Goal: Task Accomplishment & Management: Manage account settings

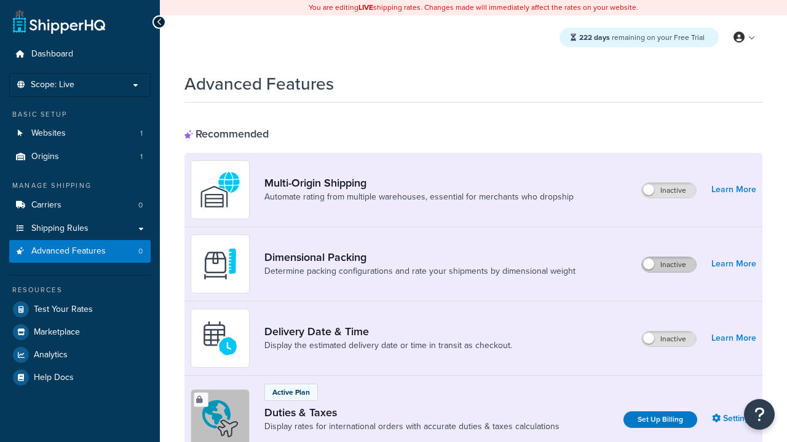
click at [669, 265] on label "Inactive" at bounding box center [669, 264] width 54 height 15
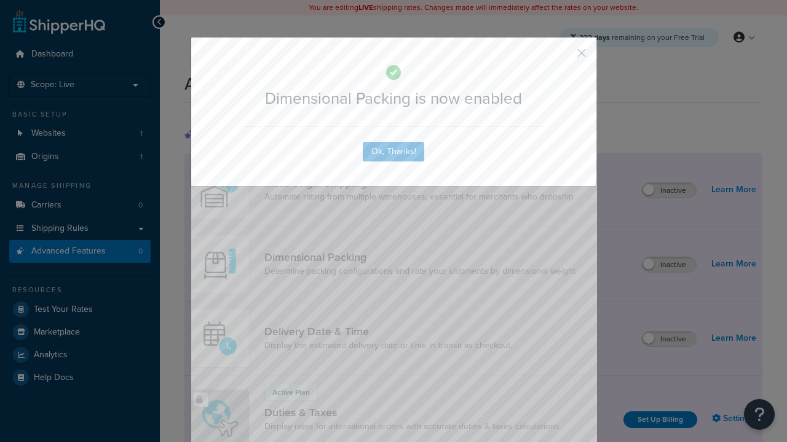
click at [563, 56] on button "button" at bounding box center [563, 57] width 3 height 3
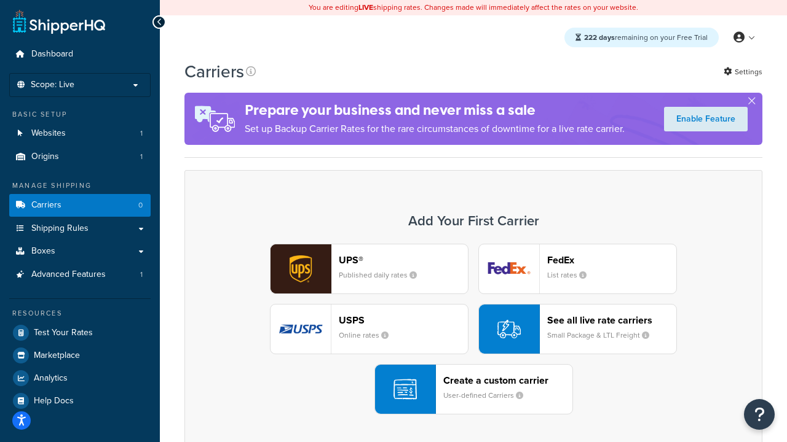
click at [473, 329] on div "UPS® Published daily rates FedEx List rates USPS Online rates See all live rate…" at bounding box center [473, 329] width 552 height 171
click at [611, 260] on header "FedEx" at bounding box center [611, 260] width 129 height 12
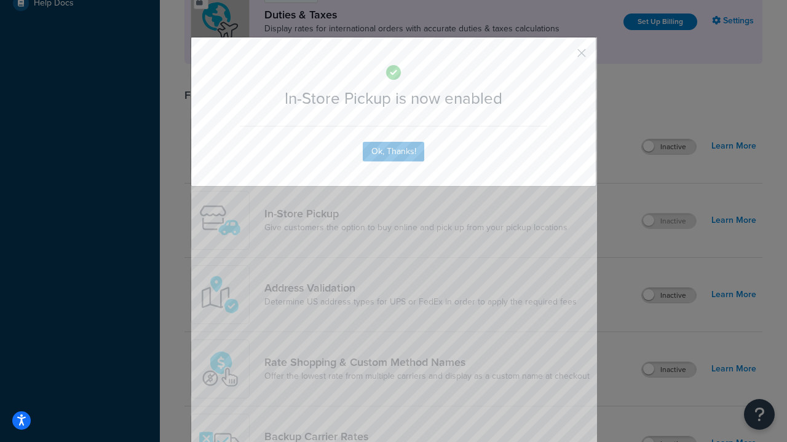
scroll to position [422, 0]
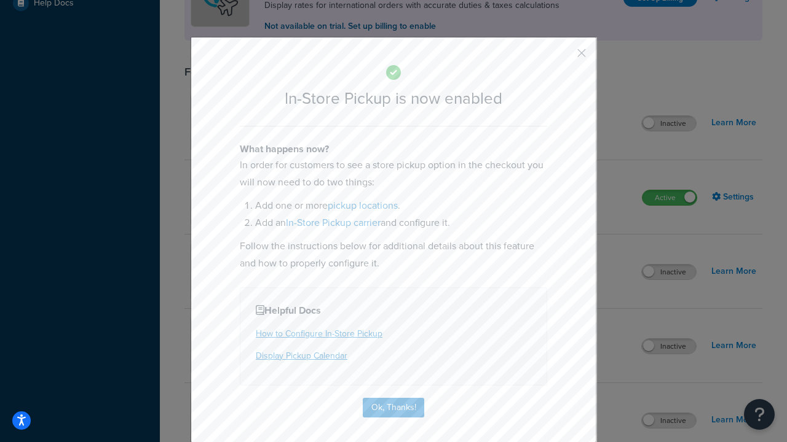
click at [563, 57] on button "button" at bounding box center [563, 57] width 3 height 3
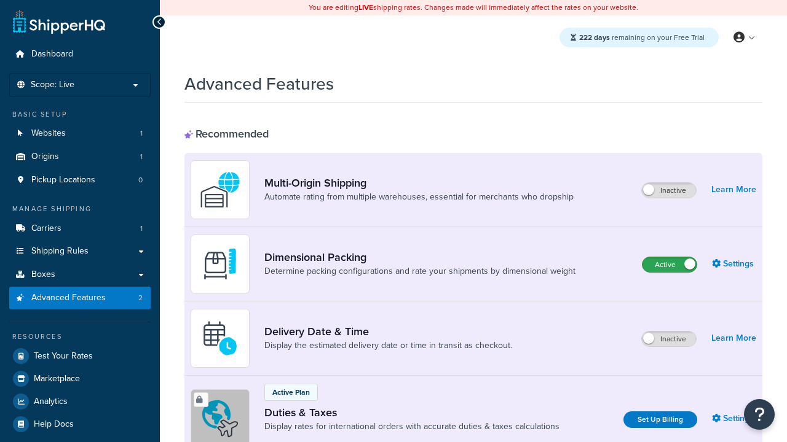
click at [669, 265] on label "Active" at bounding box center [669, 264] width 54 height 15
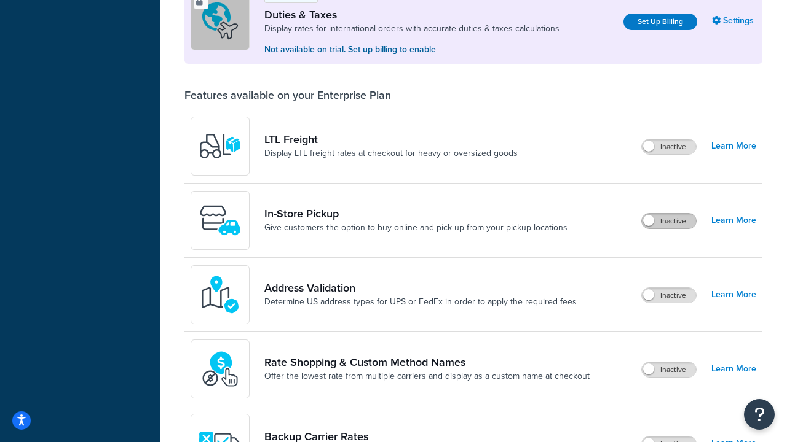
scroll to position [375, 0]
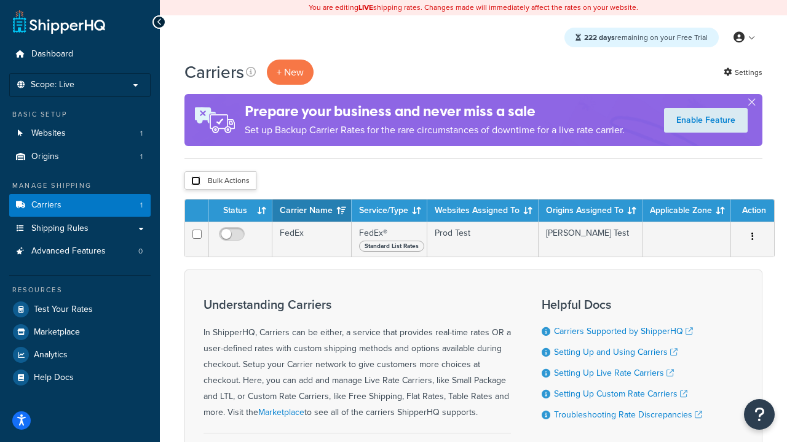
click at [195, 181] on input "checkbox" at bounding box center [195, 180] width 9 height 9
checkbox input "true"
click at [0, 0] on button "Delete" at bounding box center [0, 0] width 0 height 0
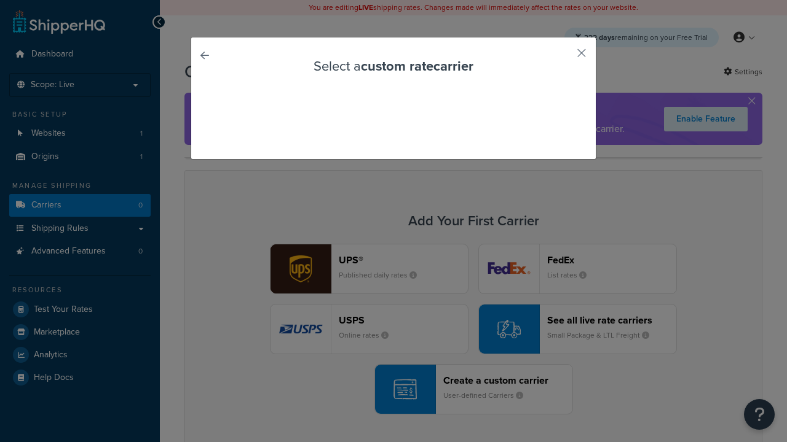
scroll to position [108, 0]
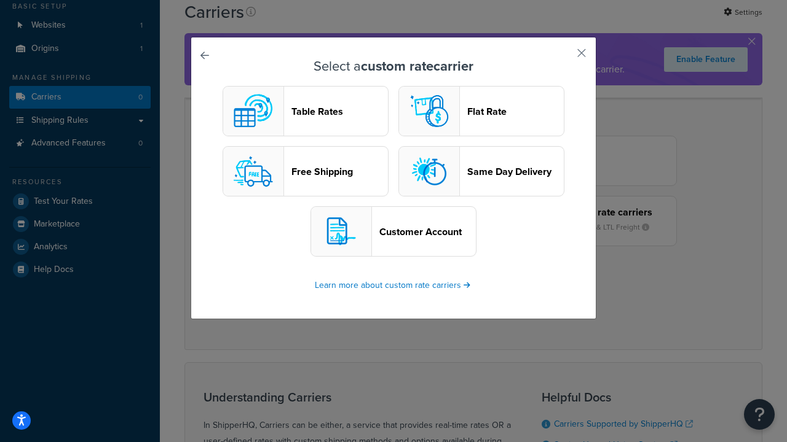
click at [305, 111] on header "Table Rates" at bounding box center [339, 112] width 96 height 12
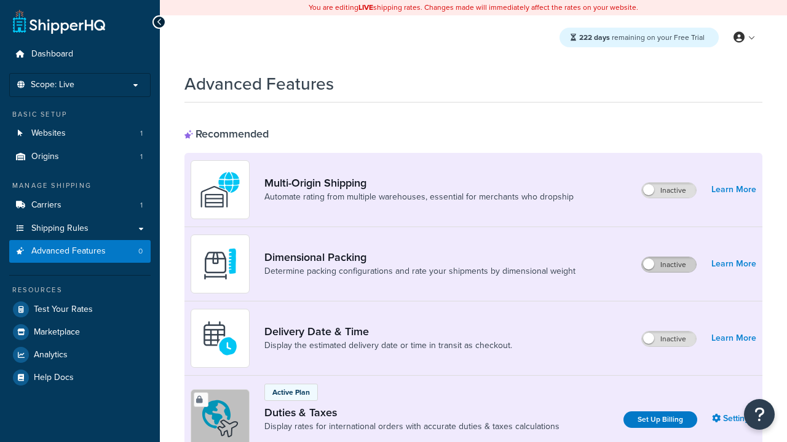
click at [669, 265] on label "Inactive" at bounding box center [669, 264] width 54 height 15
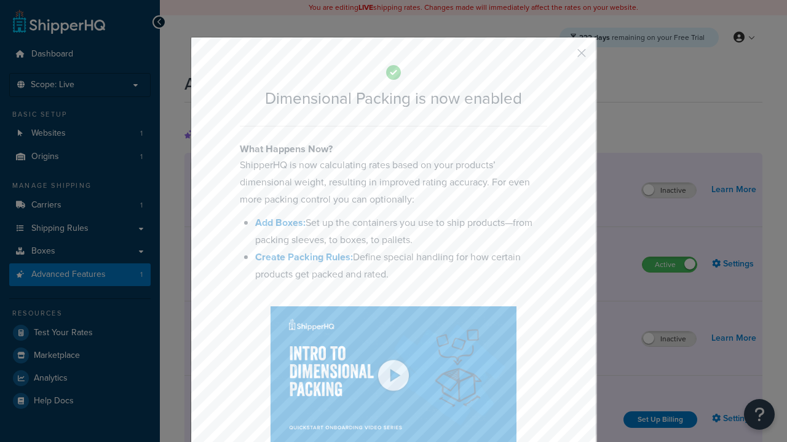
click at [563, 57] on button "button" at bounding box center [563, 57] width 3 height 3
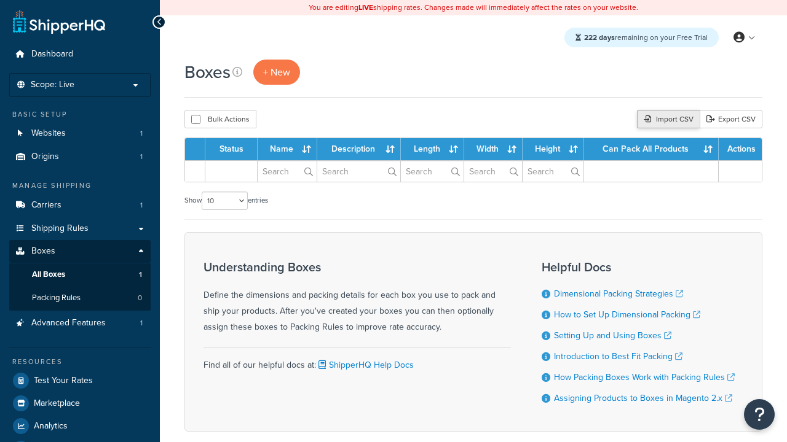
click at [666, 120] on div "Import CSV" at bounding box center [668, 119] width 63 height 18
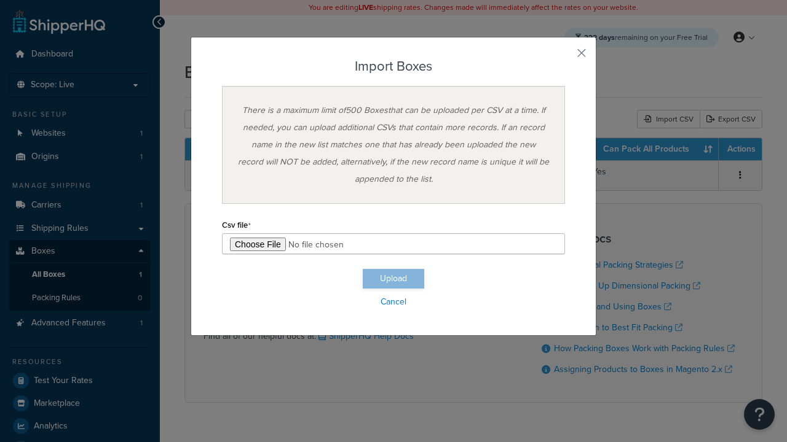
click at [393, 66] on h3 "Import Boxes" at bounding box center [393, 66] width 343 height 15
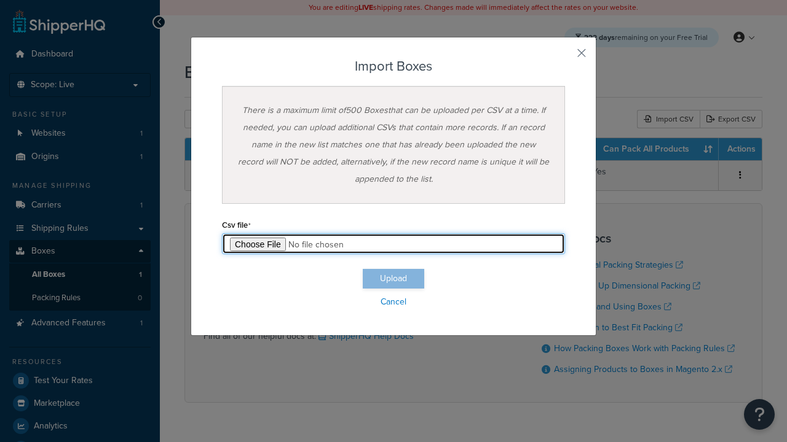
click at [393, 244] on input "file" at bounding box center [393, 244] width 343 height 21
type input "C:\fakepath\importBoxesSuccess.csv"
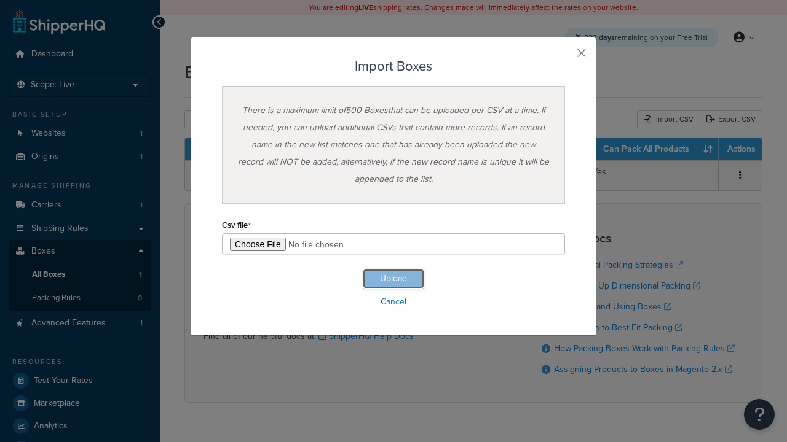
click at [393, 279] on button "Upload" at bounding box center [393, 279] width 61 height 20
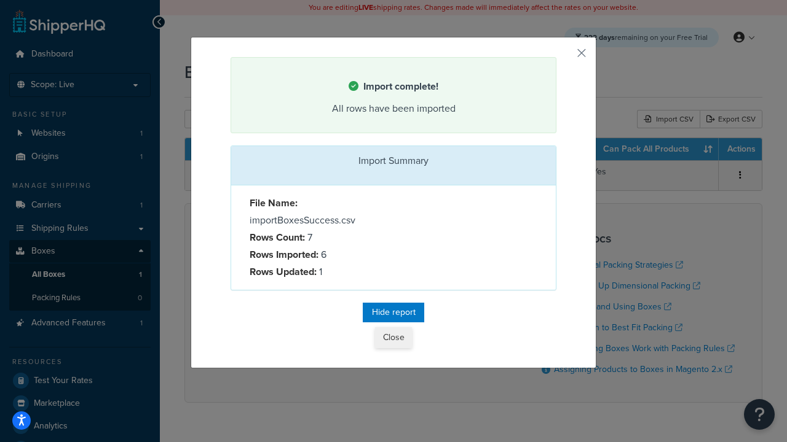
click at [393, 340] on button "Close" at bounding box center [393, 338] width 37 height 21
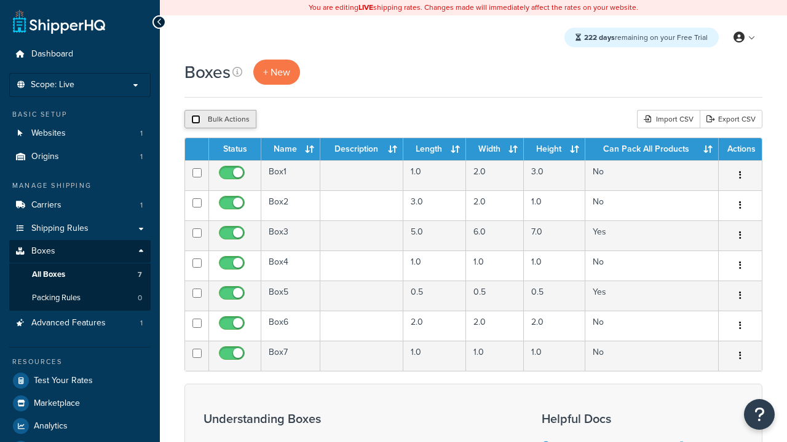
click at [195, 120] on input "checkbox" at bounding box center [195, 119] width 9 height 9
checkbox input "true"
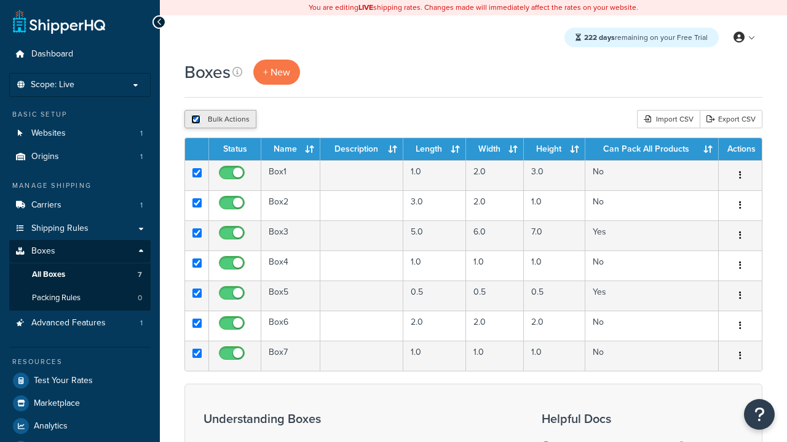
checkbox input "true"
click at [331, 120] on button "Delete" at bounding box center [328, 119] width 42 height 18
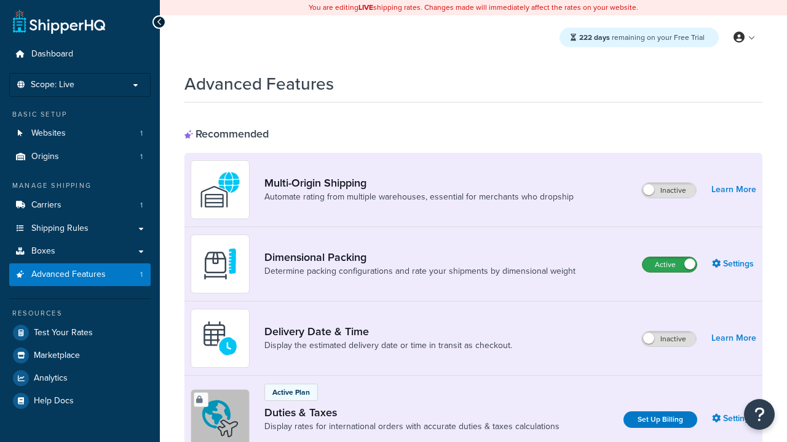
click at [669, 265] on label "Active" at bounding box center [669, 264] width 54 height 15
